Goal: Information Seeking & Learning: Learn about a topic

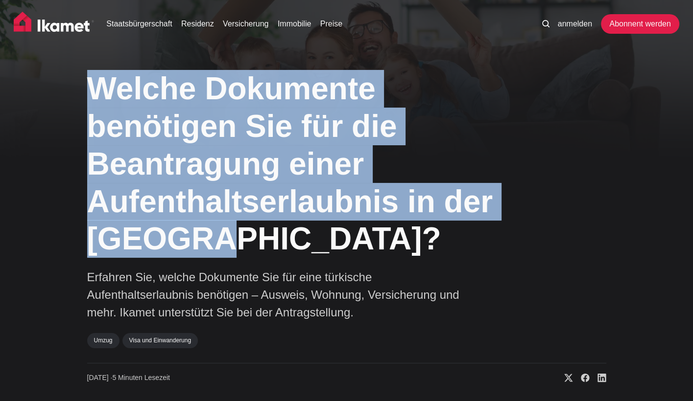
drag, startPoint x: 93, startPoint y: 83, endPoint x: 215, endPoint y: 244, distance: 202.3
click at [215, 244] on h1 "Welche Dokumente benötigen Sie für die Beantragung einer Aufenthaltserlaubnis i…" at bounding box center [292, 164] width 411 height 188
copy font "Welche Dokumente benötigen Sie für die Beantragung einer Aufenthaltserlaubnis i…"
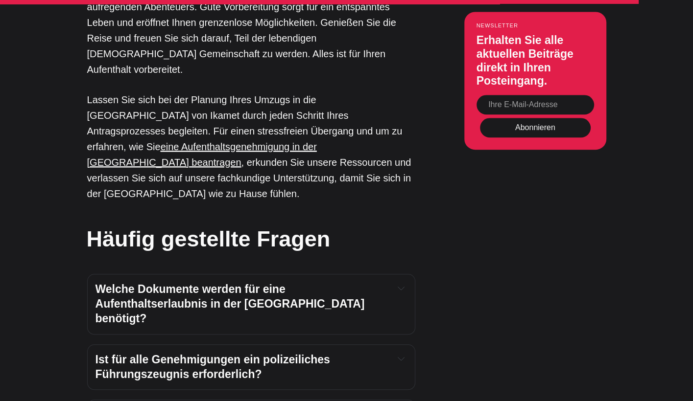
scroll to position [3982, 0]
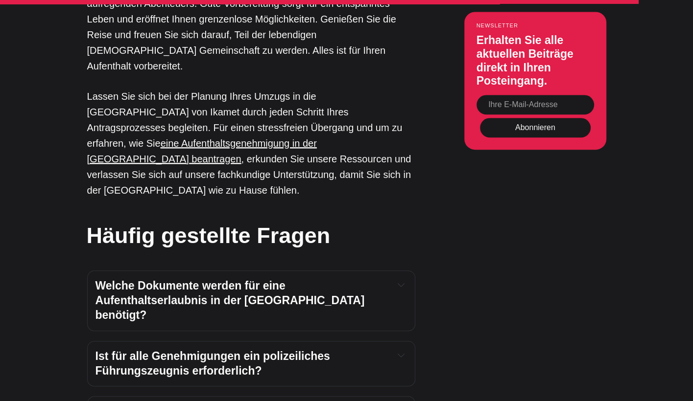
click at [98, 280] on font "Welche Dokumente werden für eine Aufenthaltserlaubnis in der [GEOGRAPHIC_DATA] …" at bounding box center [231, 301] width 272 height 42
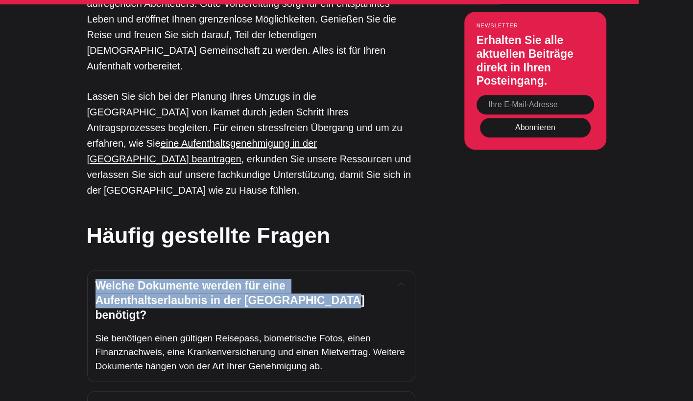
drag, startPoint x: 95, startPoint y: 168, endPoint x: 350, endPoint y: 194, distance: 256.4
click at [350, 271] on div "Welche Dokumente werden für eine Aufenthaltserlaubnis in der [GEOGRAPHIC_DATA] …" at bounding box center [251, 326] width 328 height 111
copy font "Welche Dokumente werden für eine Aufenthaltserlaubnis in der [GEOGRAPHIC_DATA] …"
drag, startPoint x: 242, startPoint y: 178, endPoint x: 248, endPoint y: 152, distance: 27.2
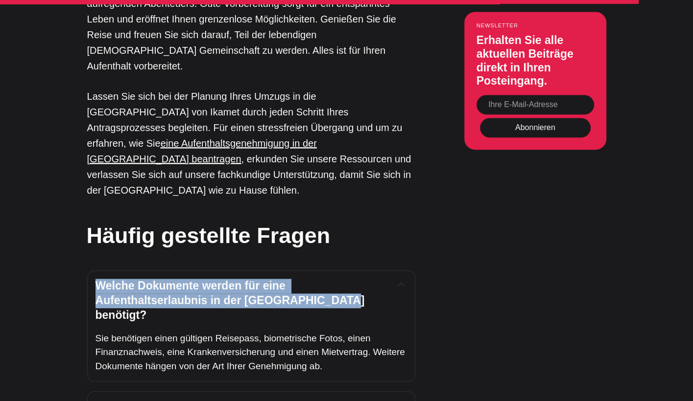
drag, startPoint x: 200, startPoint y: 174, endPoint x: 343, endPoint y: 160, distance: 143.2
click at [343, 271] on div "Welche Dokumente werden für eine Aufenthaltserlaubnis in der [GEOGRAPHIC_DATA] …" at bounding box center [251, 326] width 328 height 111
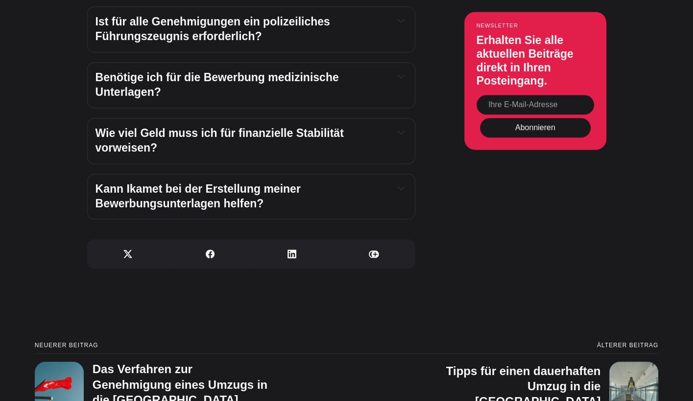
scroll to position [4373, 0]
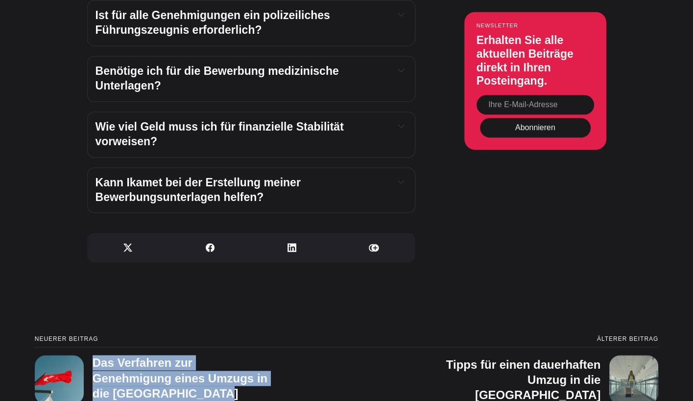
drag, startPoint x: 155, startPoint y: 266, endPoint x: 92, endPoint y: 241, distance: 68.4
click at [92, 336] on div "Neuerer Beitrag Das Verfahren zur Genehmigung eines Umzugs in die [GEOGRAPHIC_D…" at bounding box center [347, 376] width 624 height 80
copy font "Das Verfahren zur Genehmigung eines Umzugs in die [GEOGRAPHIC_DATA] verstehen"
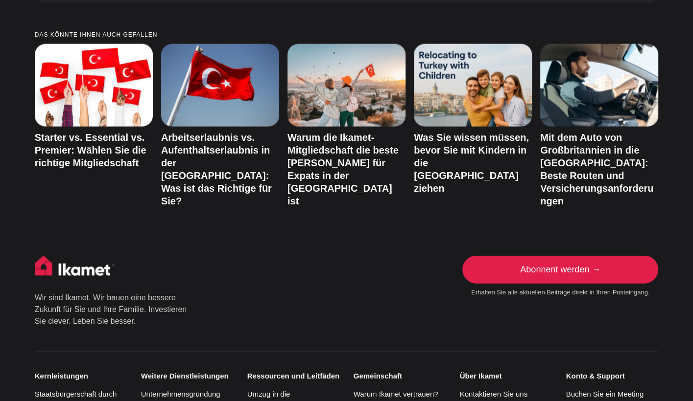
scroll to position [5059, 0]
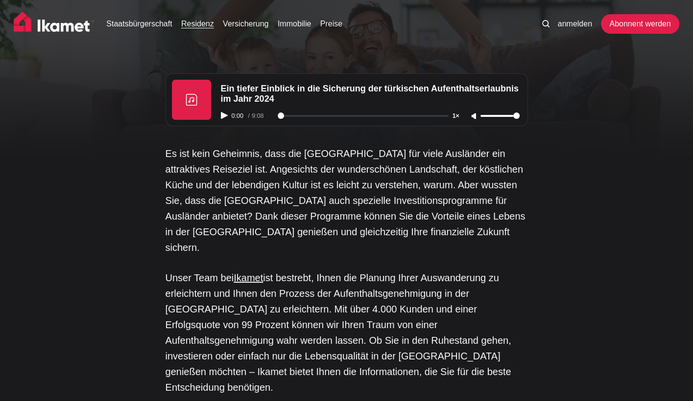
click at [222, 112] on icon "Audio abspielen" at bounding box center [224, 115] width 7 height 7
type input "1"
click at [223, 115] on icon "Audio anhalten" at bounding box center [224, 115] width 7 height 7
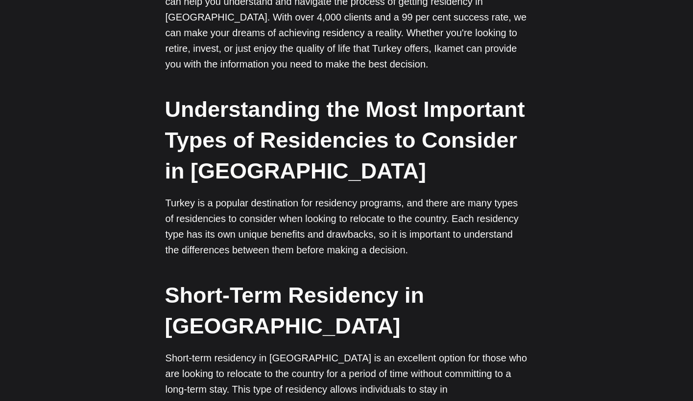
scroll to position [261, 0]
